Goal: Check status: Check status

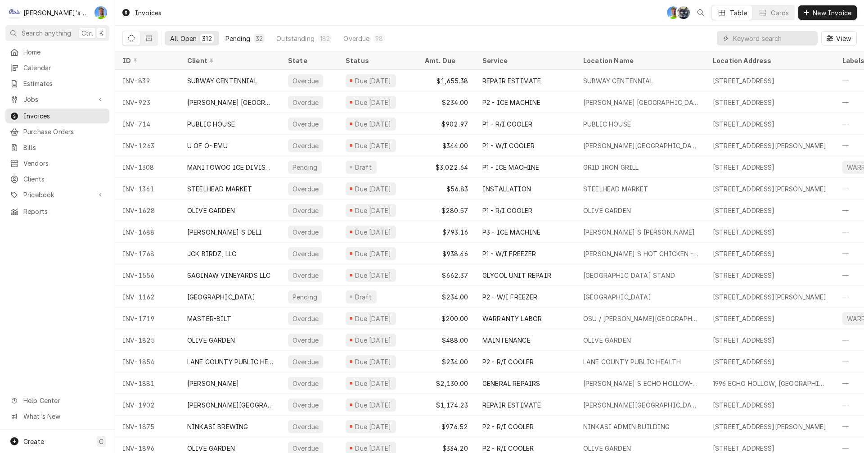
click at [234, 37] on div "Pending" at bounding box center [237, 38] width 25 height 9
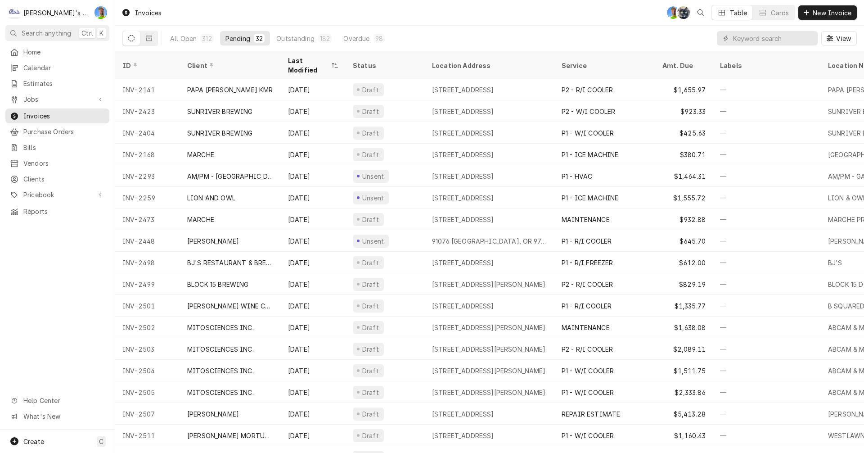
scroll to position [314, 0]
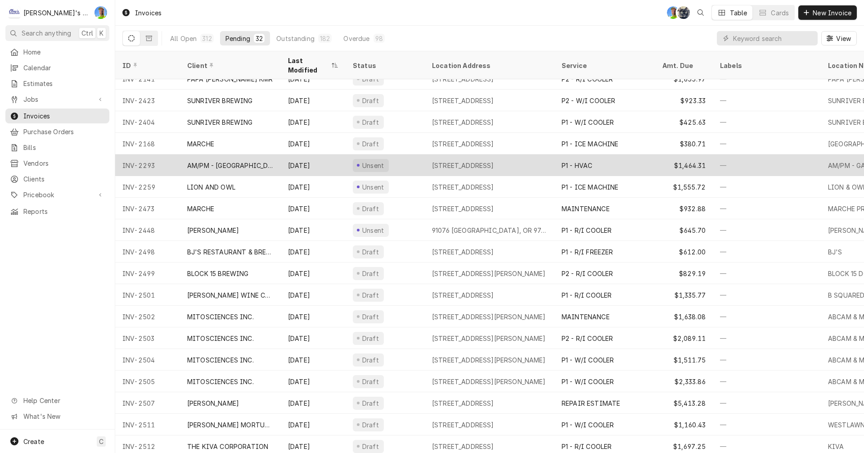
click at [407, 154] on div "Unsent" at bounding box center [384, 165] width 79 height 22
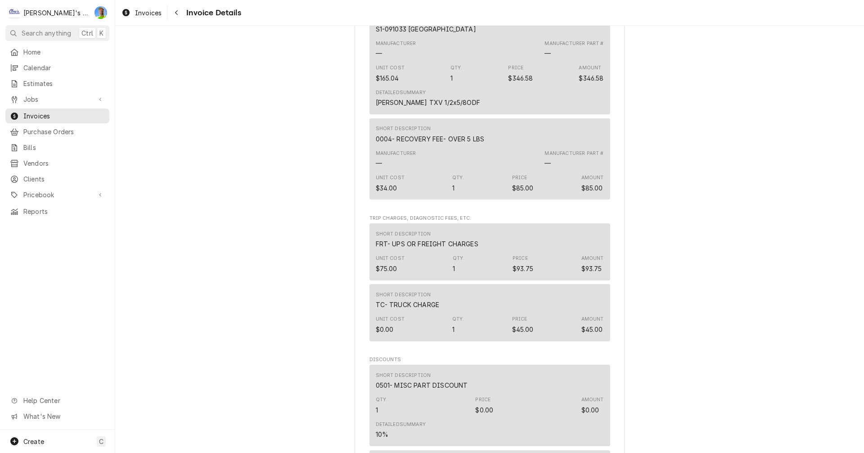
scroll to position [1215, 0]
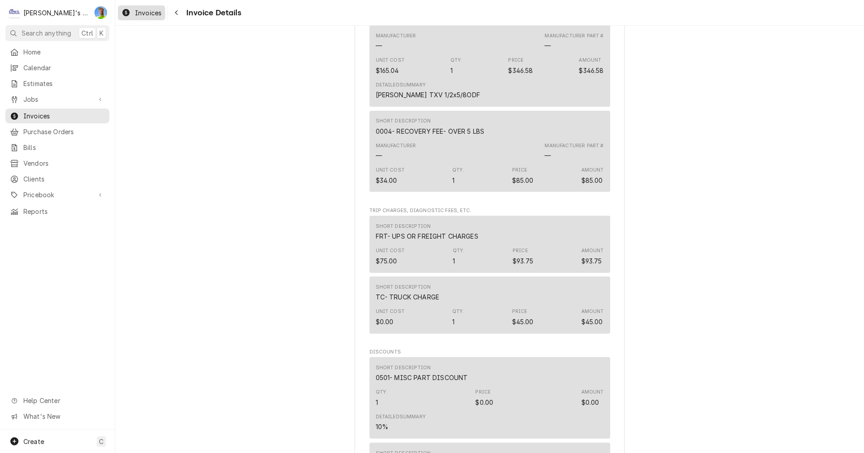
click at [136, 15] on span "Invoices" at bounding box center [148, 12] width 27 height 9
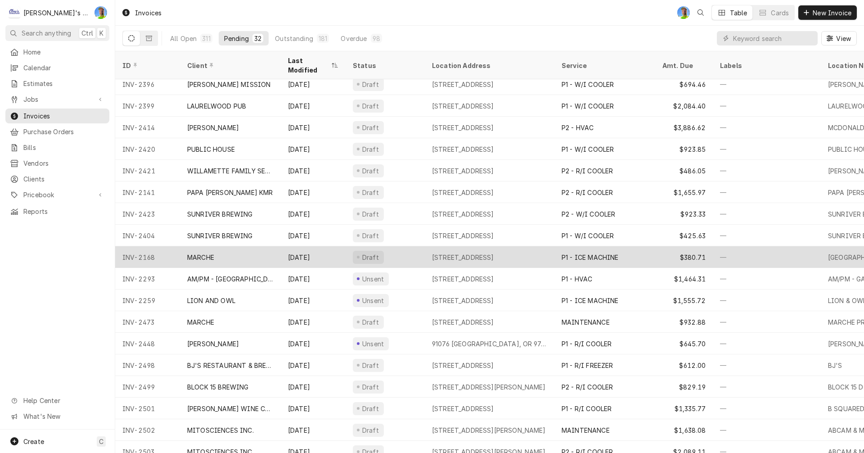
scroll to position [206, 0]
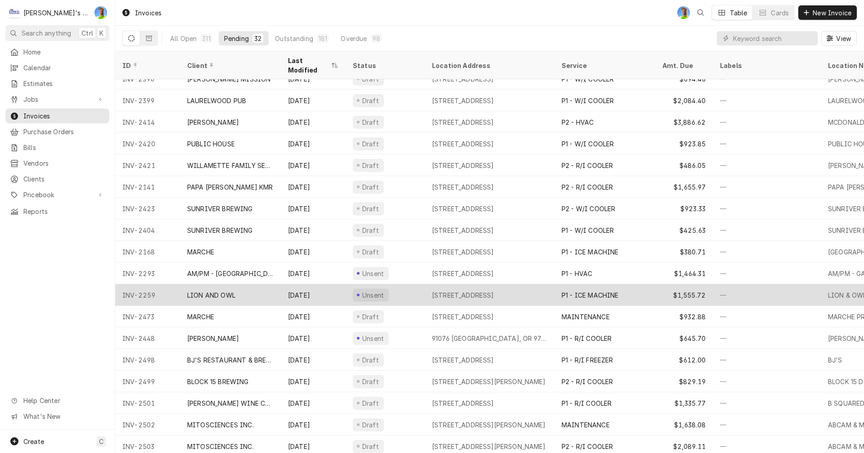
click at [417, 284] on div "Unsent" at bounding box center [384, 295] width 79 height 22
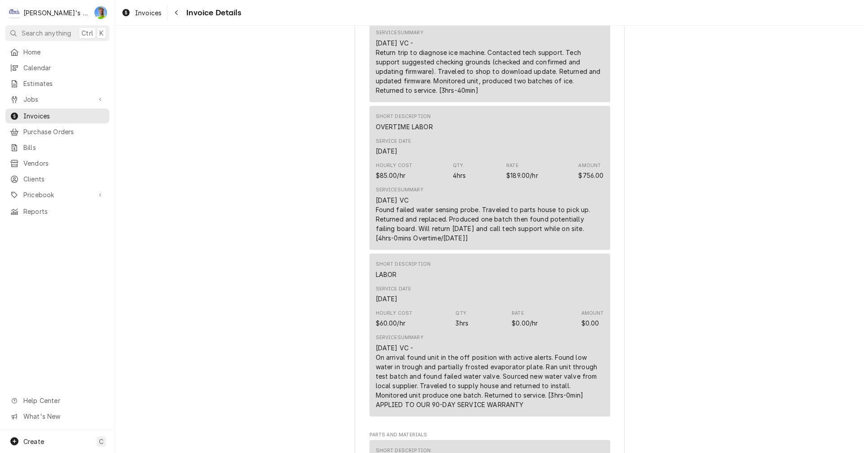
scroll to position [585, 0]
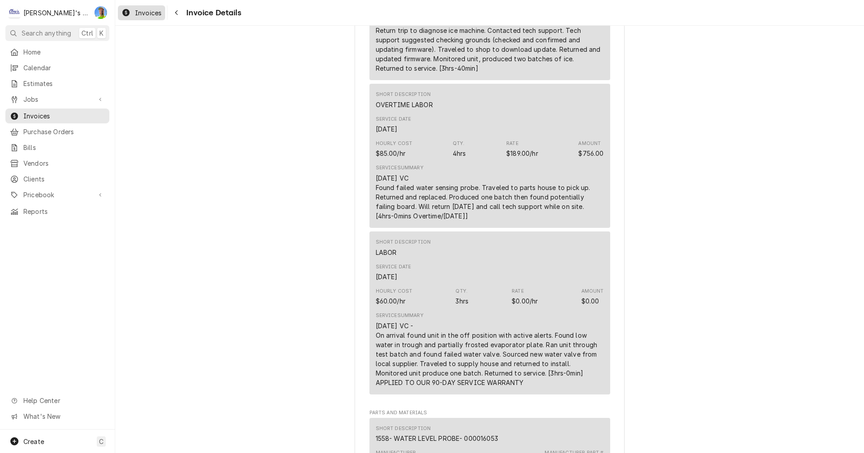
click at [136, 8] on span "Invoices" at bounding box center [148, 12] width 27 height 9
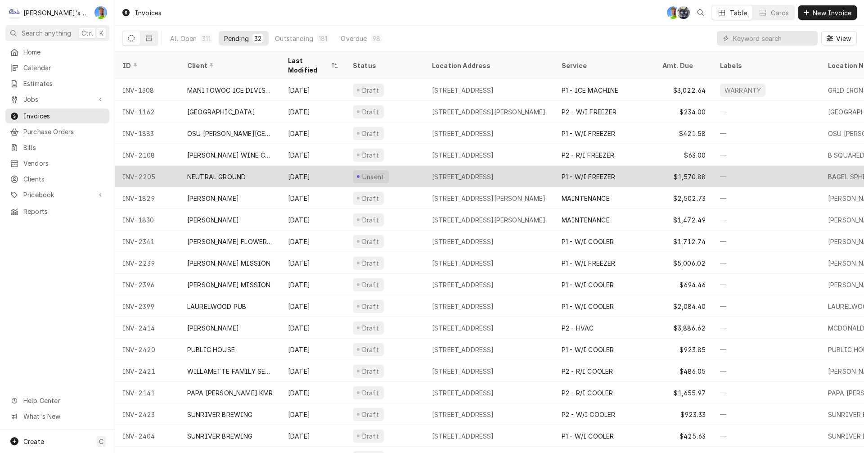
click at [444, 172] on div "4089 W 11TH, EUGENE, OR 97402" at bounding box center [463, 176] width 62 height 9
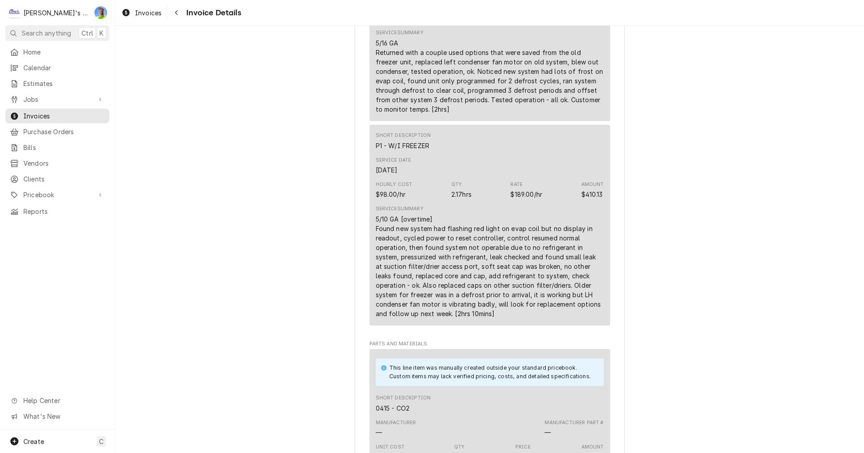
scroll to position [540, 0]
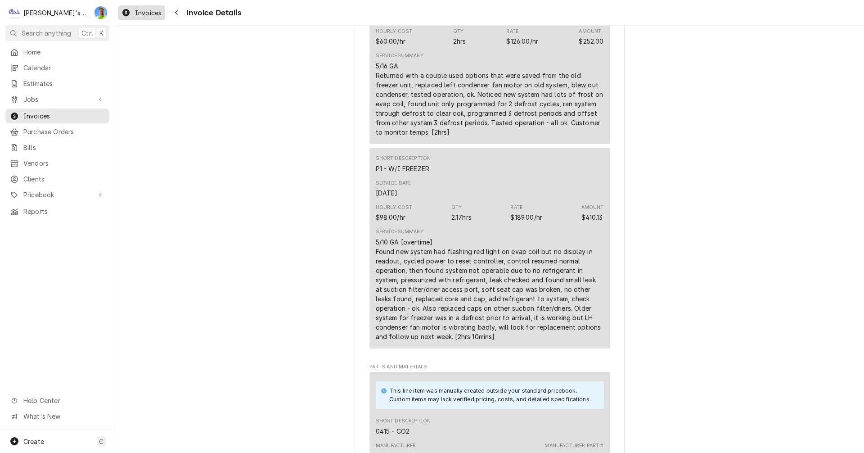
click at [140, 13] on span "Invoices" at bounding box center [148, 12] width 27 height 9
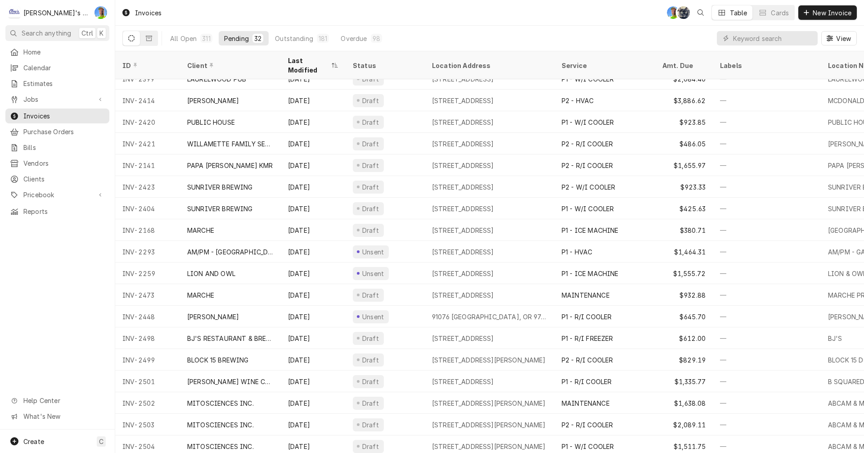
scroll to position [272, 0]
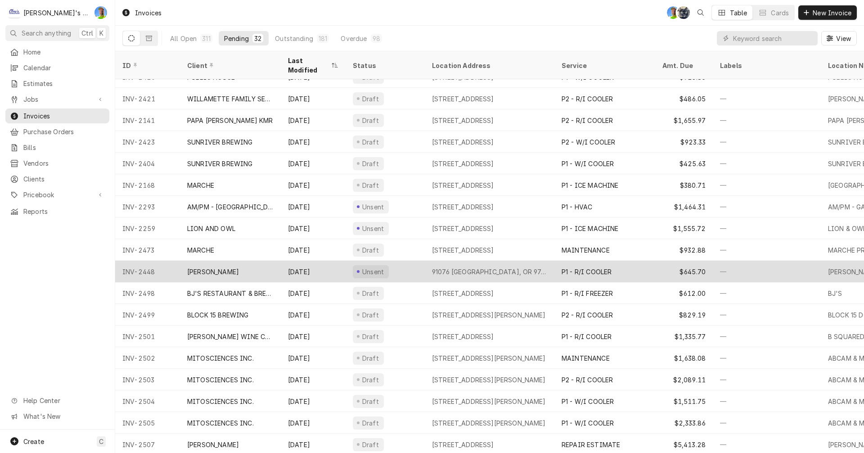
click at [444, 267] on div "91076 STARLITE LN, ALVADORE, OR 97448" at bounding box center [489, 271] width 115 height 9
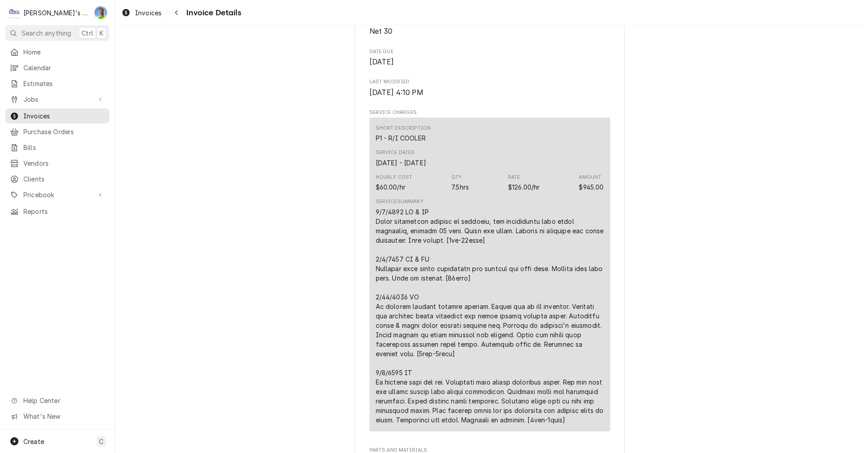
scroll to position [450, 0]
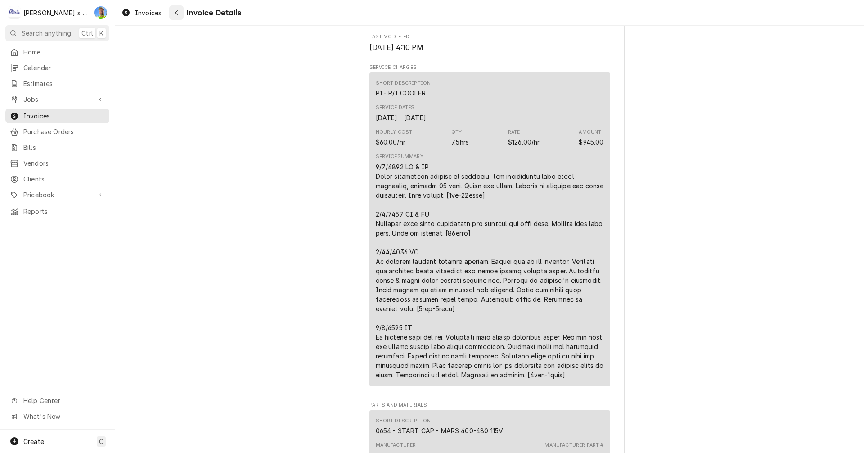
click at [179, 14] on div "Navigate back" at bounding box center [176, 12] width 9 height 9
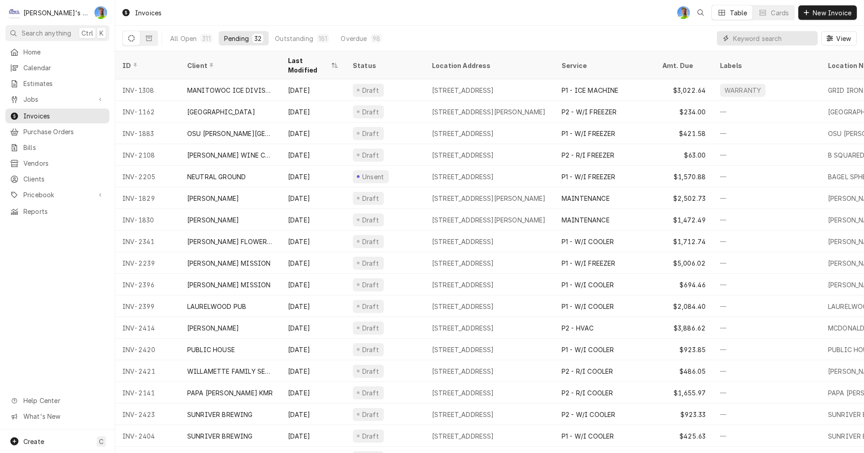
click at [738, 36] on input "Dynamic Content Wrapper" at bounding box center [773, 38] width 80 height 14
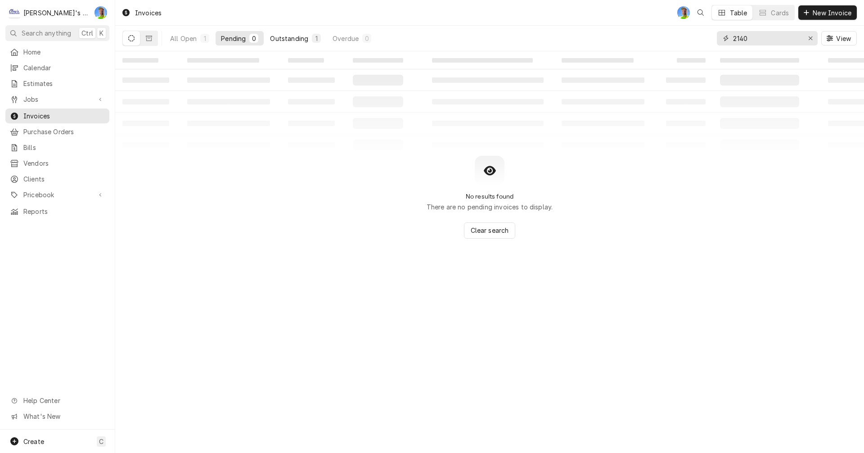
type input "2140"
click at [284, 36] on div "Outstanding" at bounding box center [289, 38] width 38 height 9
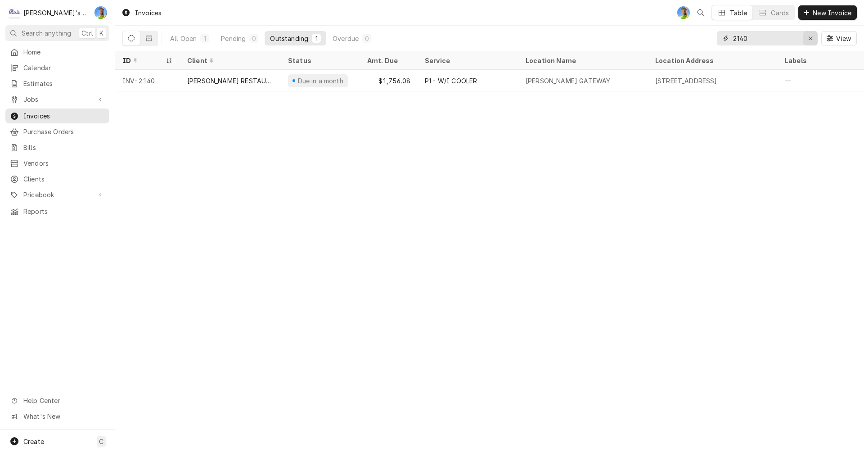
click at [812, 40] on icon "Erase input" at bounding box center [810, 38] width 5 height 6
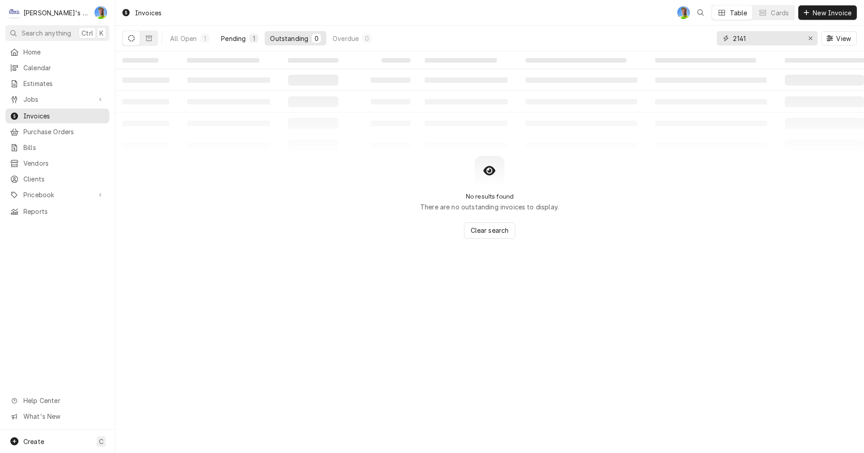
type input "2141"
click at [230, 37] on div "Pending" at bounding box center [233, 38] width 25 height 9
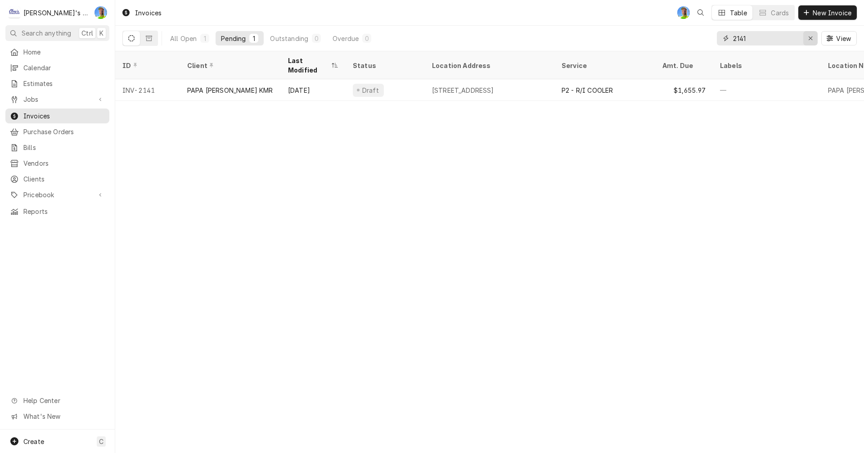
click at [807, 36] on div "Erase input" at bounding box center [810, 38] width 9 height 9
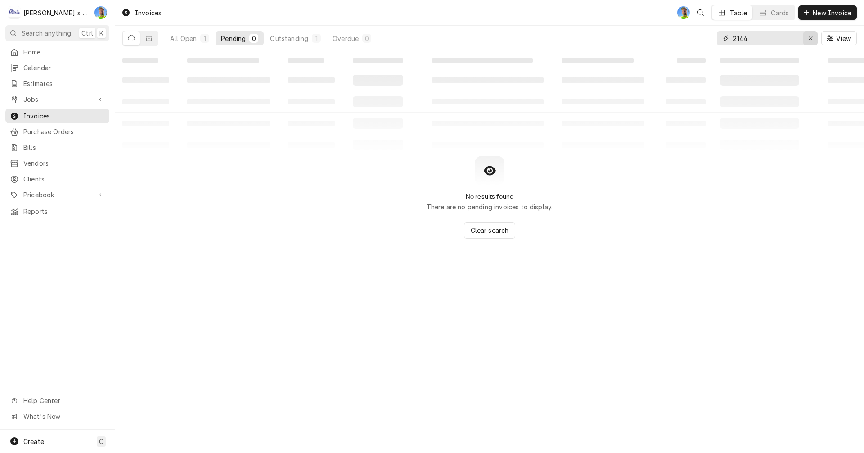
type input "2144"
click at [811, 39] on icon "Erase input" at bounding box center [810, 38] width 5 height 6
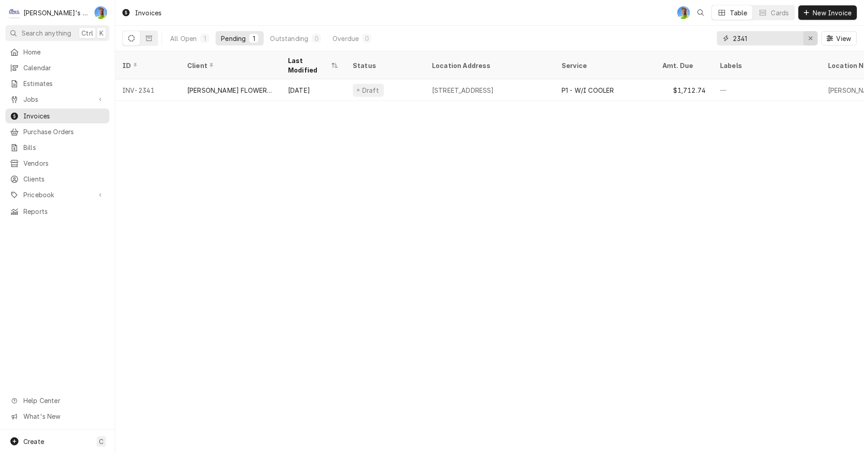
type input "2341"
click at [809, 38] on icon "Erase input" at bounding box center [810, 38] width 4 height 4
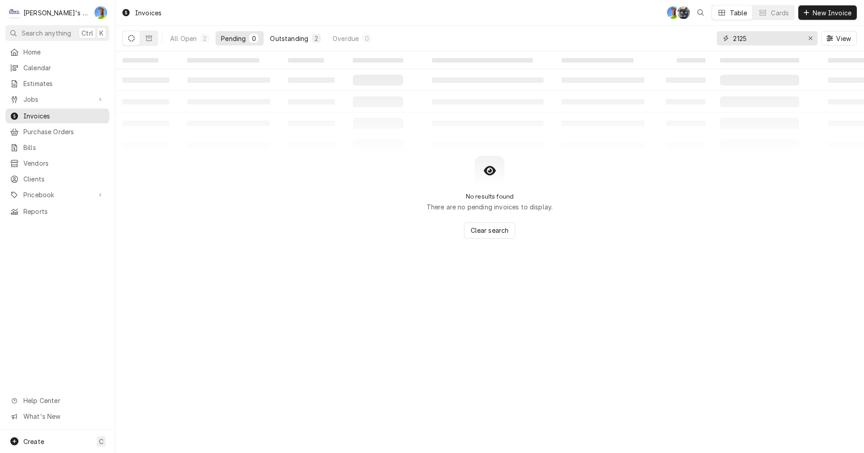
type input "2125"
click at [289, 37] on div "Outstanding" at bounding box center [289, 38] width 38 height 9
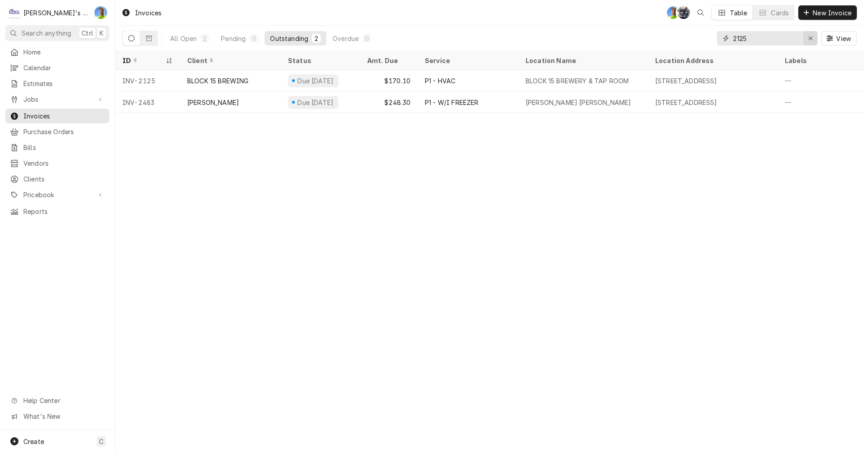
click at [810, 40] on icon "Erase input" at bounding box center [810, 38] width 5 height 6
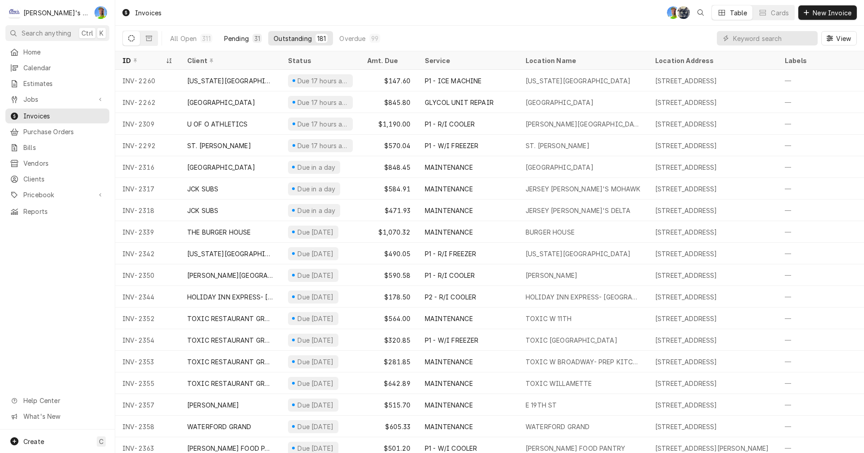
click at [229, 41] on div "Pending" at bounding box center [236, 38] width 25 height 9
